Goal: Task Accomplishment & Management: Manage account settings

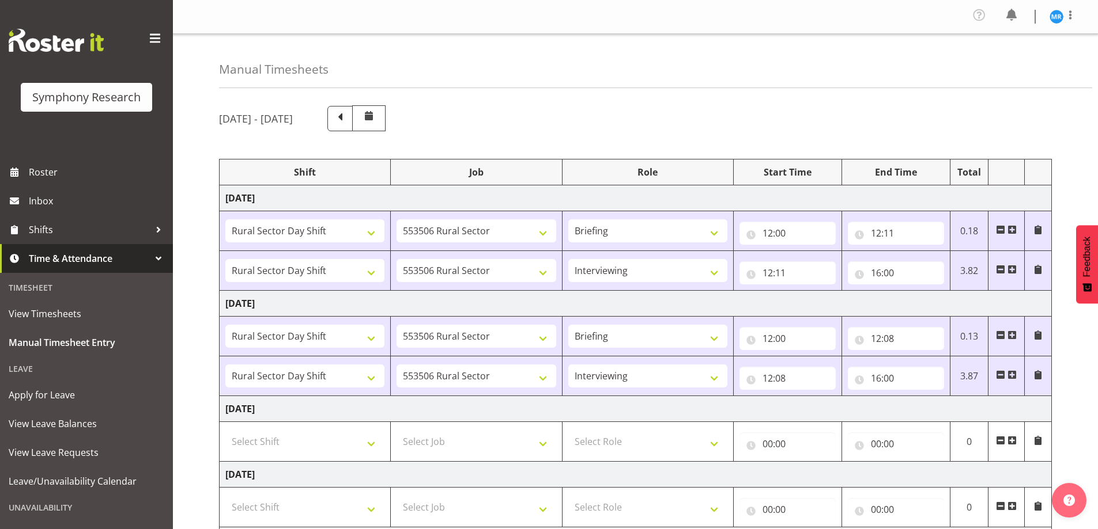
select select "81297"
select select "10587"
select select "81297"
select select "10587"
select select "47"
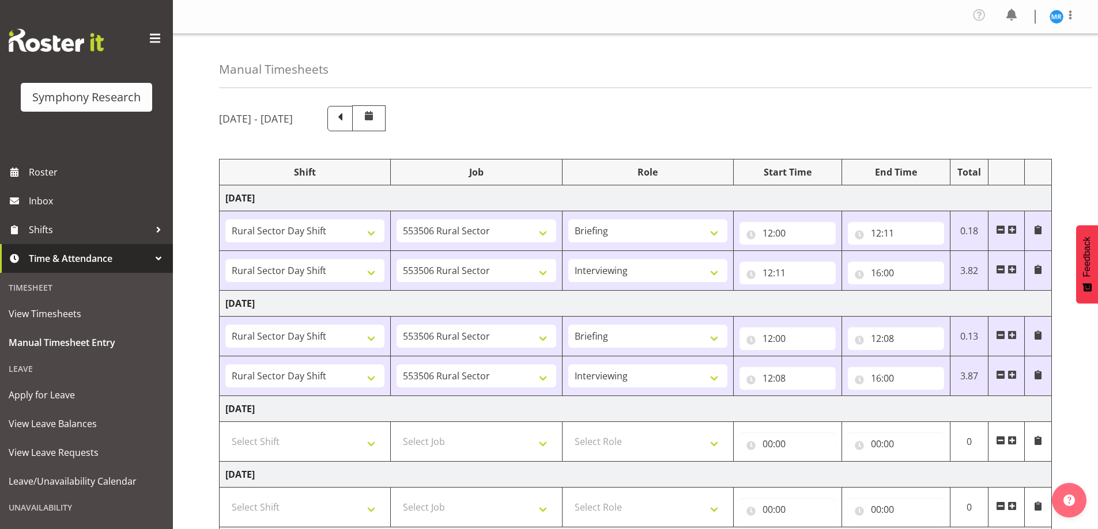
select select "81297"
select select "10587"
select select "81297"
select select "10587"
select select "47"
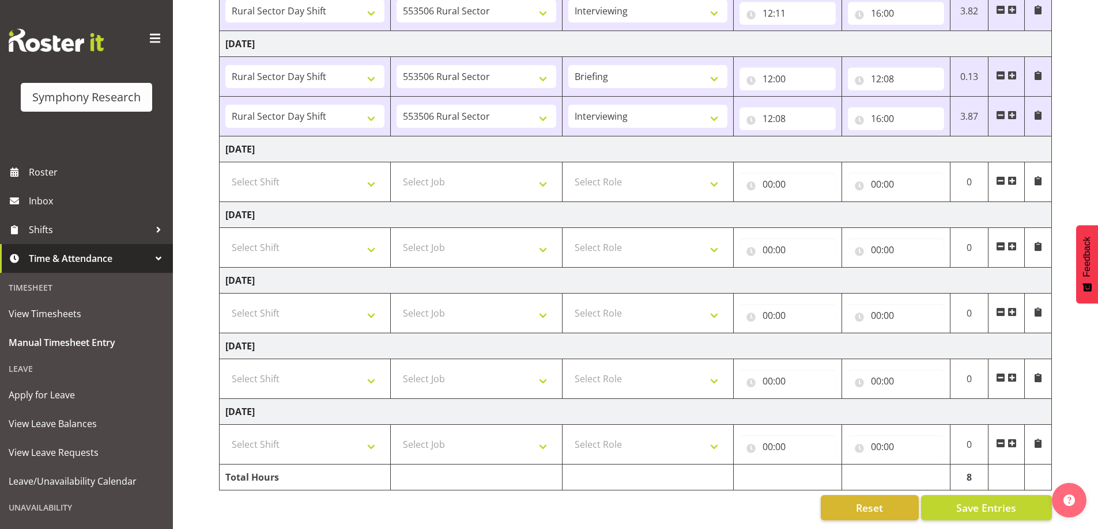
scroll to position [268, 0]
click at [890, 113] on input "16:00" at bounding box center [896, 118] width 96 height 23
click at [961, 143] on select "00 01 02 03 04 05 06 07 08 09 10 11 12 13 14 15 16 17 18 19 20 21 22 23 24 25 2…" at bounding box center [956, 148] width 26 height 23
select select "7"
click at [943, 137] on select "00 01 02 03 04 05 06 07 08 09 10 11 12 13 14 15 16 17 18 19 20 21 22 23 24 25 2…" at bounding box center [956, 148] width 26 height 23
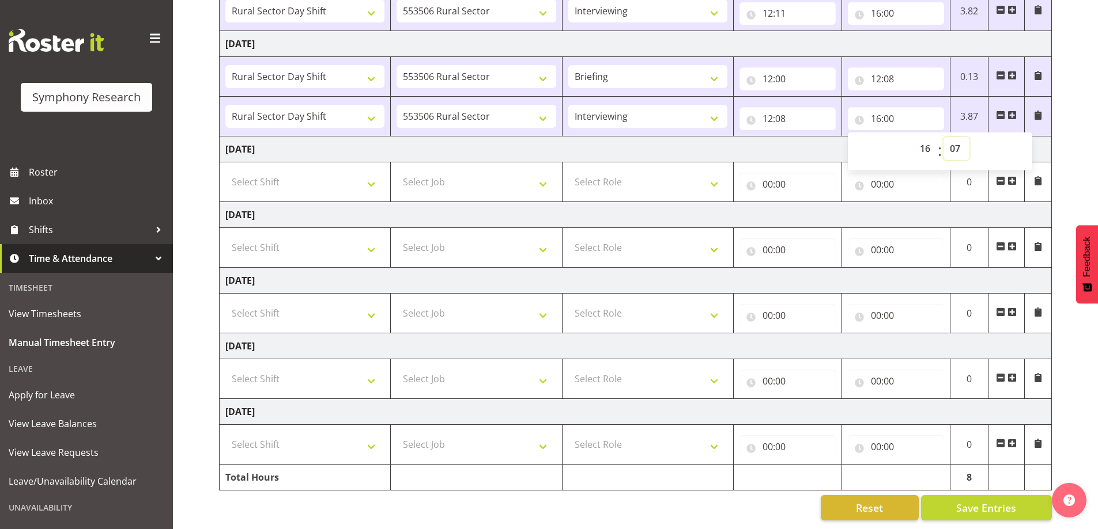
type input "16:07"
click at [992, 501] on span "Save Entries" at bounding box center [986, 508] width 60 height 15
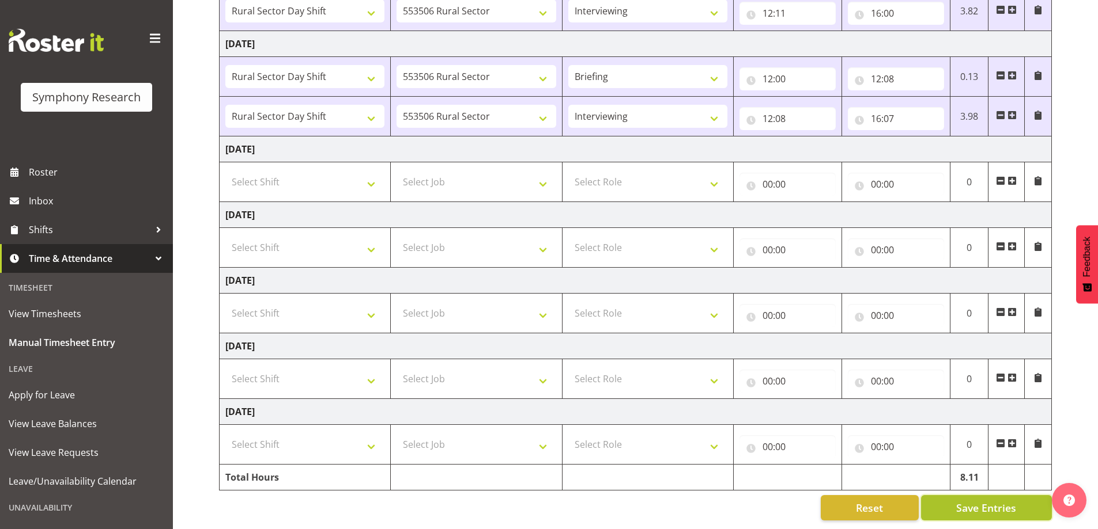
click at [972, 504] on span "Save Entries" at bounding box center [986, 508] width 60 height 15
